Goal: Task Accomplishment & Management: Use online tool/utility

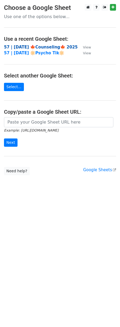
click at [27, 47] on strong "57 | [DATE] 🍁Counseling🍁 2025" at bounding box center [41, 47] width 74 height 5
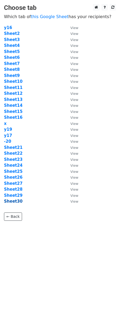
click at [19, 201] on strong "Sheet30" at bounding box center [13, 201] width 19 height 5
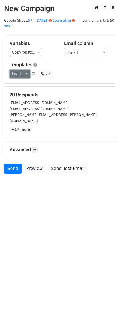
click at [21, 70] on link "Load..." at bounding box center [20, 74] width 21 height 8
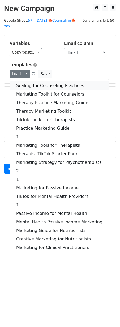
click at [34, 82] on link "Scaling for Counseling Practices" at bounding box center [59, 86] width 99 height 9
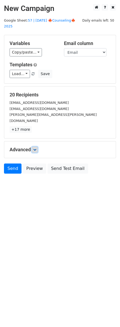
click at [37, 148] on icon at bounding box center [34, 149] width 3 height 3
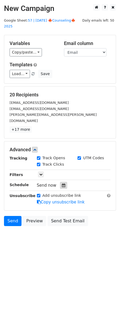
click at [62, 184] on icon at bounding box center [63, 186] width 3 height 4
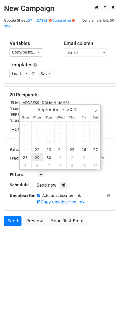
scroll to position [0, 0]
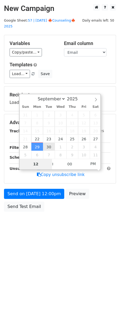
type input "2025-09-30 12:00"
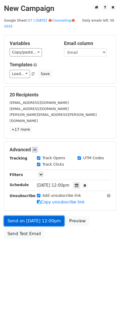
click at [34, 216] on link "Send on Sep 30 at 12:00pm" at bounding box center [34, 221] width 61 height 10
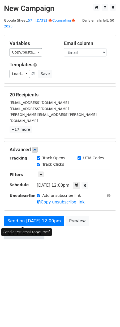
click at [28, 229] on link "Send Test Email" at bounding box center [24, 234] width 41 height 10
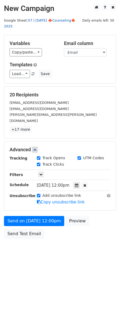
click at [59, 20] on link "57 | SEP 20 🍁Counseling🍁 2025" at bounding box center [40, 23] width 72 height 10
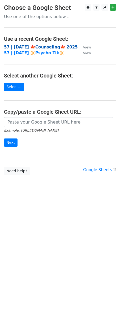
click at [37, 47] on strong "57 | [DATE] 🍁Counseling🍁 2025" at bounding box center [41, 47] width 74 height 5
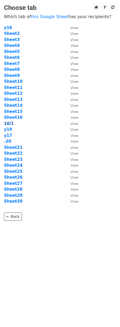
click at [10, 123] on strong "10/1" at bounding box center [9, 123] width 10 height 5
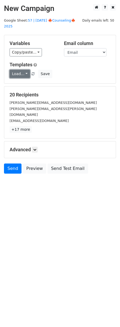
click at [18, 70] on link "Load..." at bounding box center [20, 74] width 21 height 8
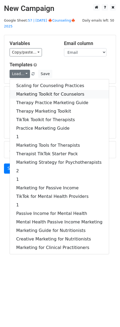
click at [35, 90] on link "Marketing Toolkit for Counselors" at bounding box center [59, 94] width 99 height 9
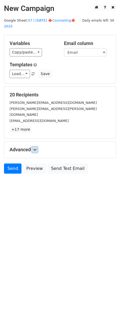
click at [36, 148] on icon at bounding box center [34, 149] width 3 height 3
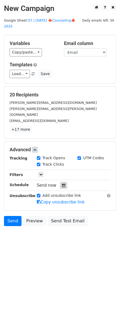
click at [63, 184] on icon at bounding box center [63, 186] width 3 height 4
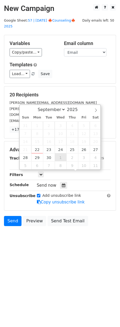
type input "2025-10-01 12:00"
select select "9"
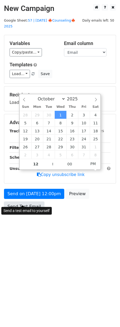
click at [29, 204] on link "Send Test Email" at bounding box center [24, 207] width 41 height 10
